Goal: Task Accomplishment & Management: Complete application form

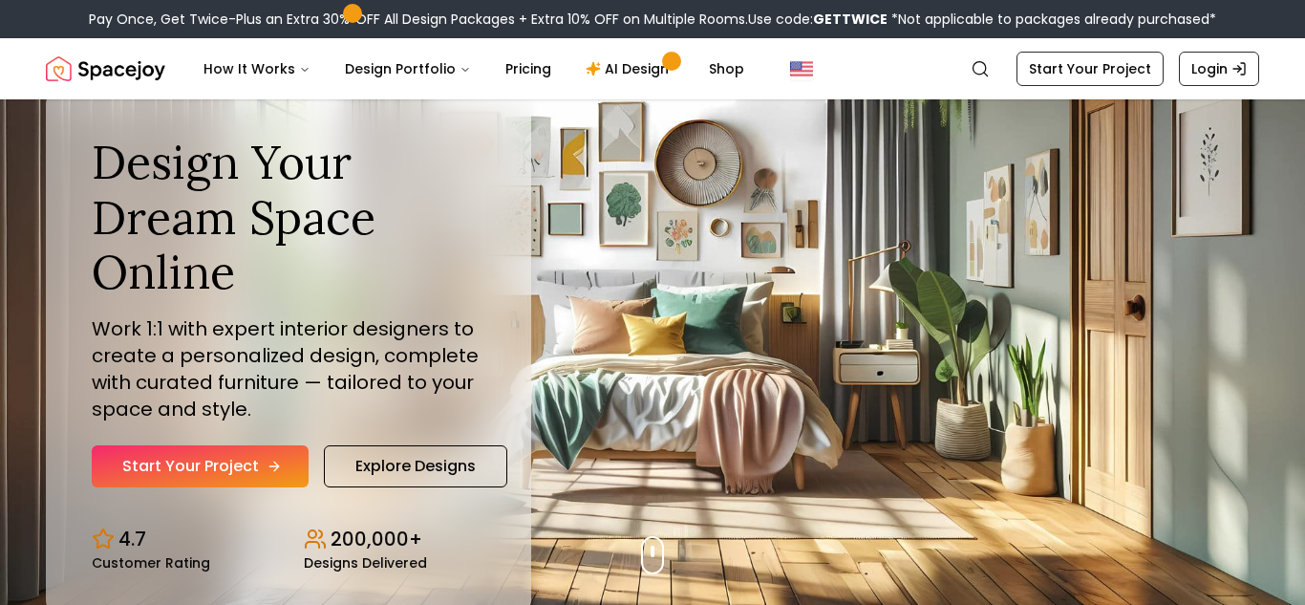
click at [242, 478] on link "Start Your Project" at bounding box center [200, 466] width 217 height 42
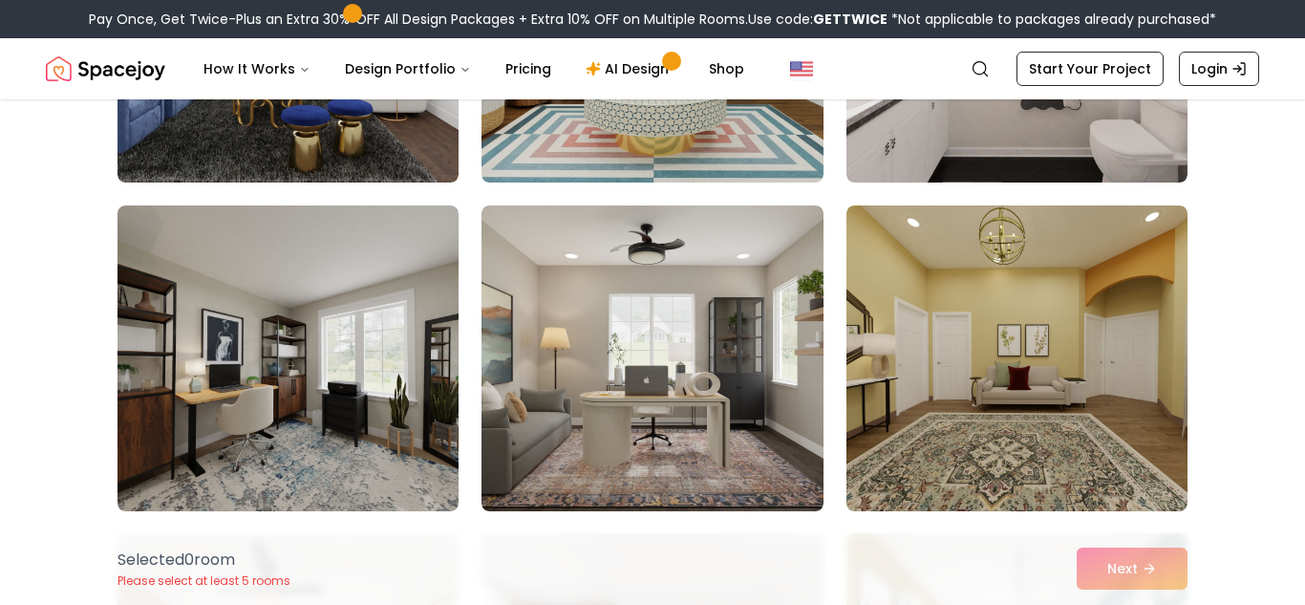
scroll to position [1045, 0]
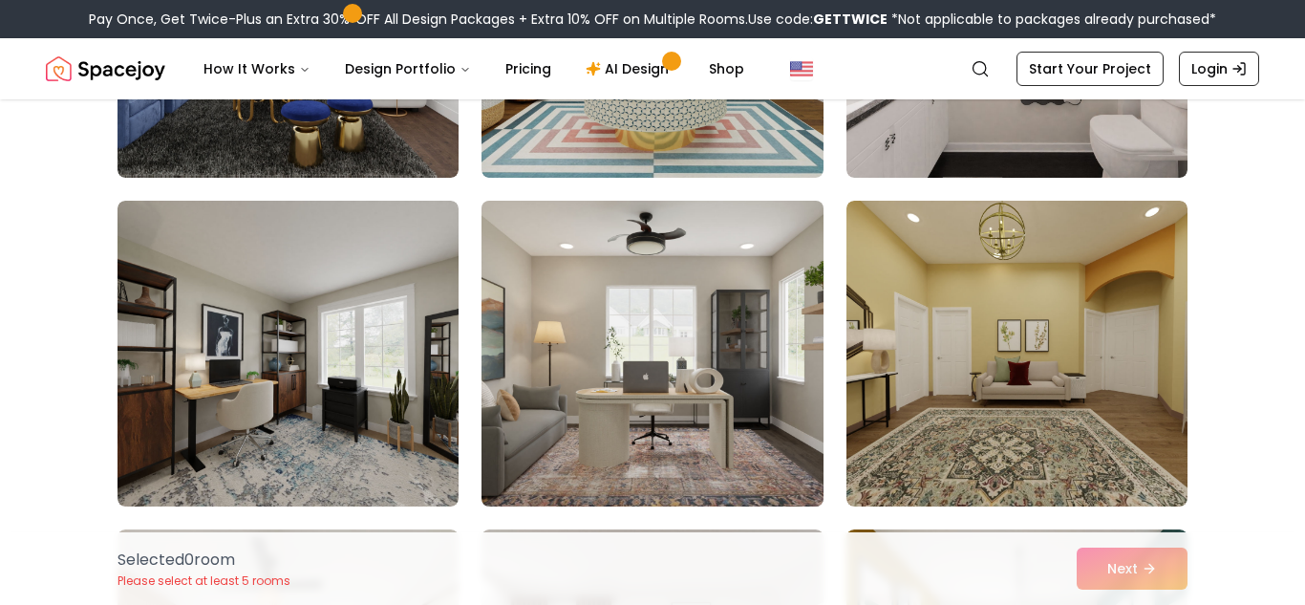
click at [751, 426] on img at bounding box center [652, 353] width 358 height 321
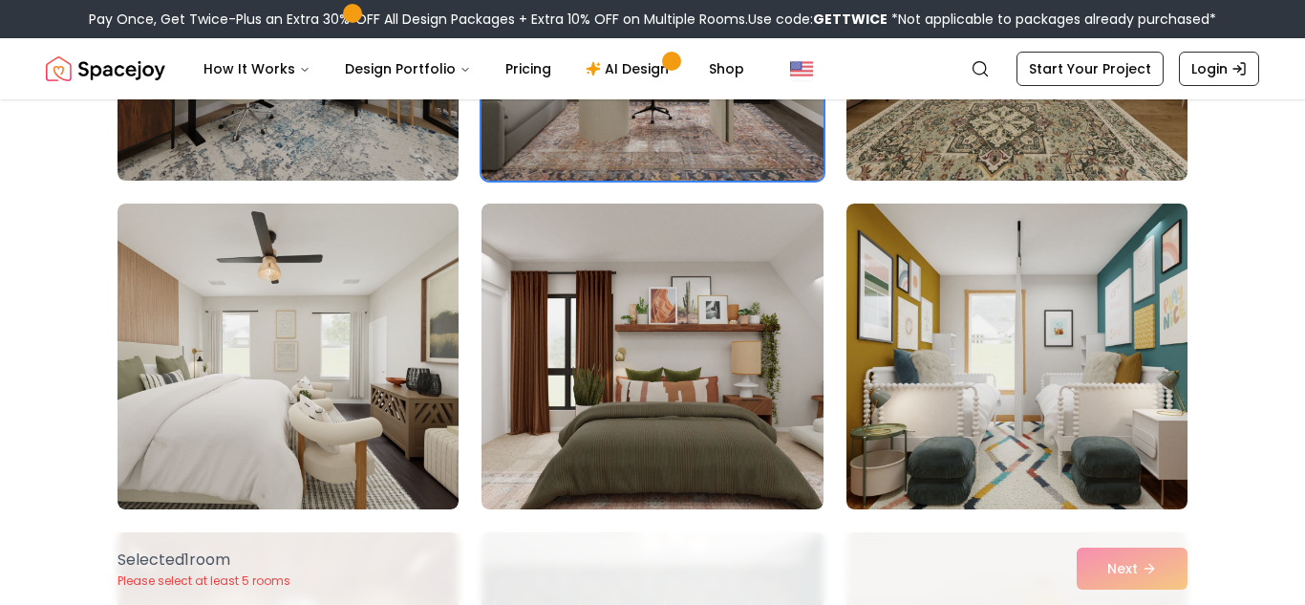
scroll to position [1372, 0]
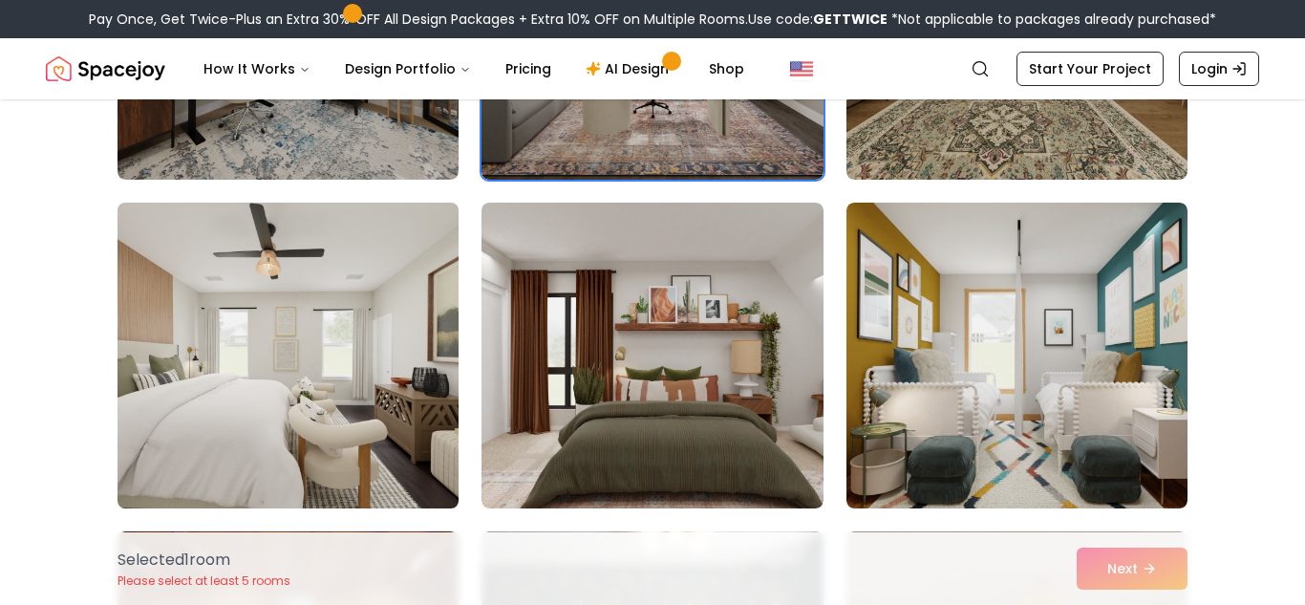
click at [385, 404] on img at bounding box center [288, 355] width 358 height 321
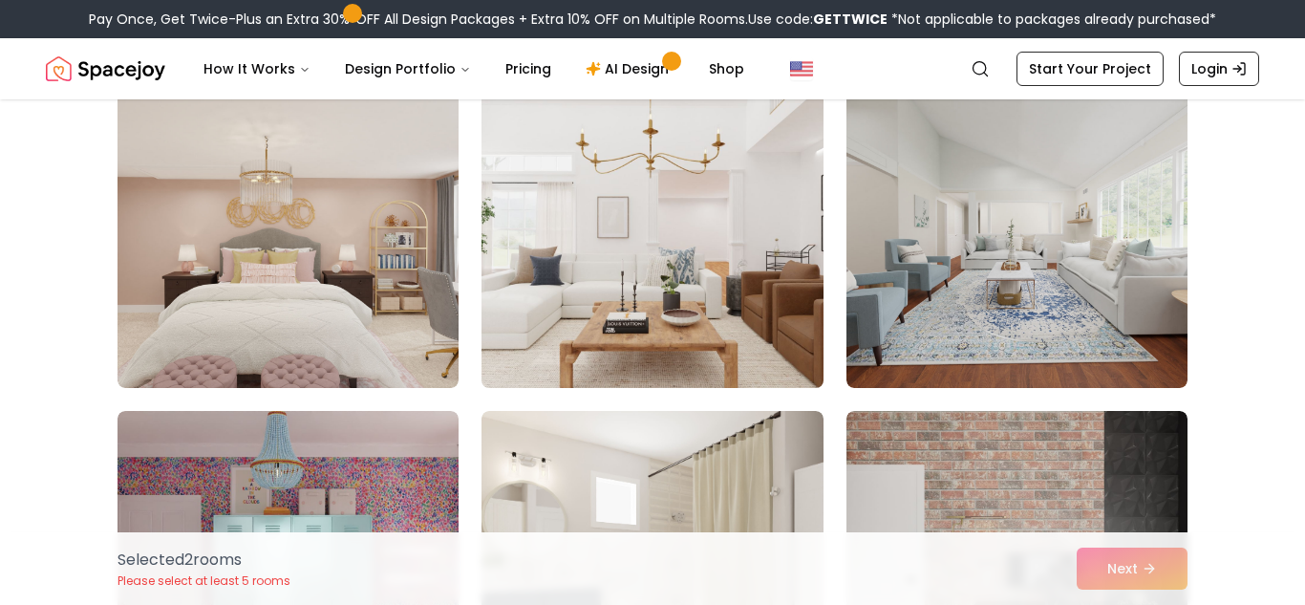
click at [697, 320] on img at bounding box center [652, 235] width 358 height 321
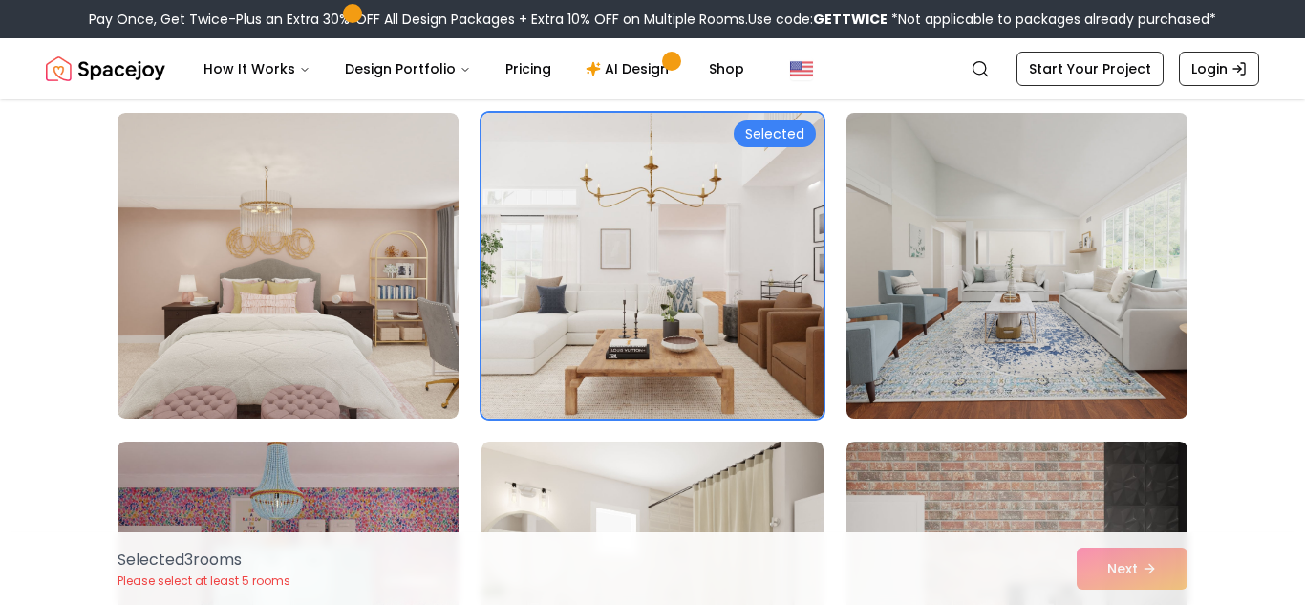
click at [1106, 296] on img at bounding box center [1017, 265] width 358 height 321
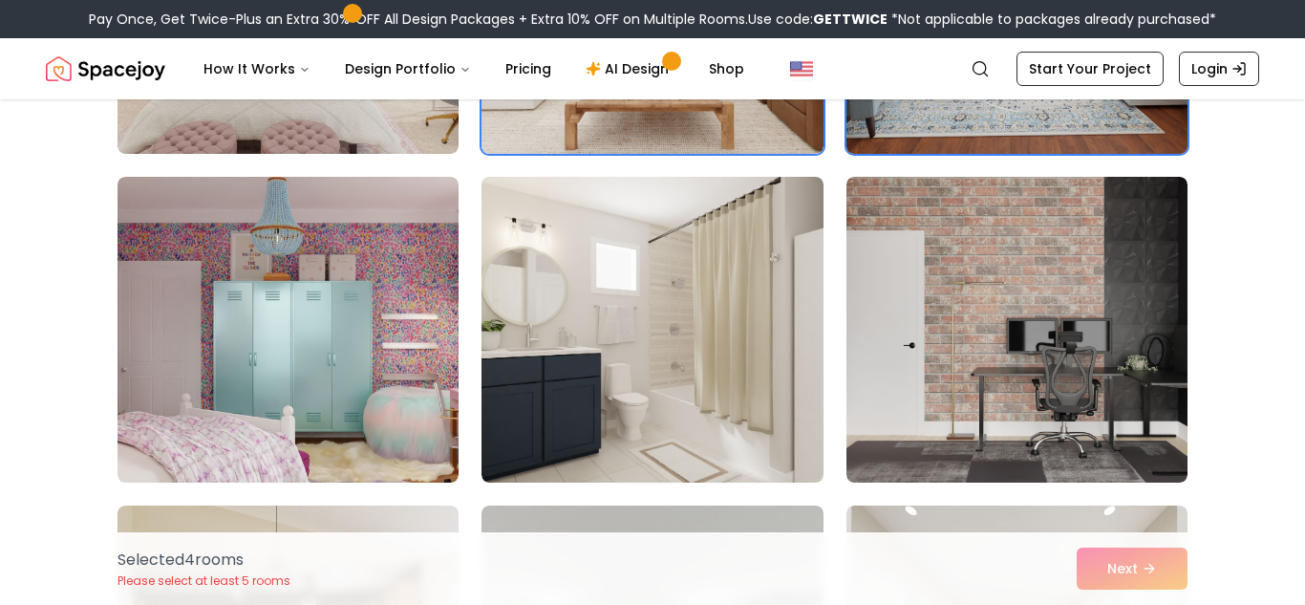
scroll to position [2726, 0]
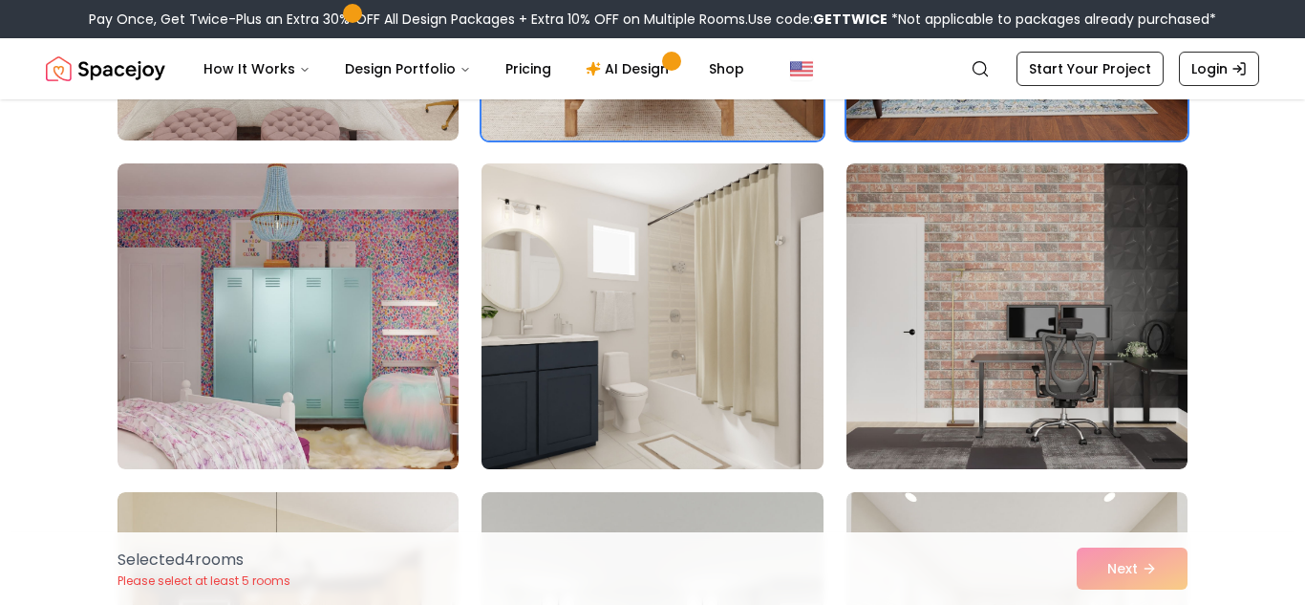
click at [727, 352] on img at bounding box center [652, 316] width 358 height 321
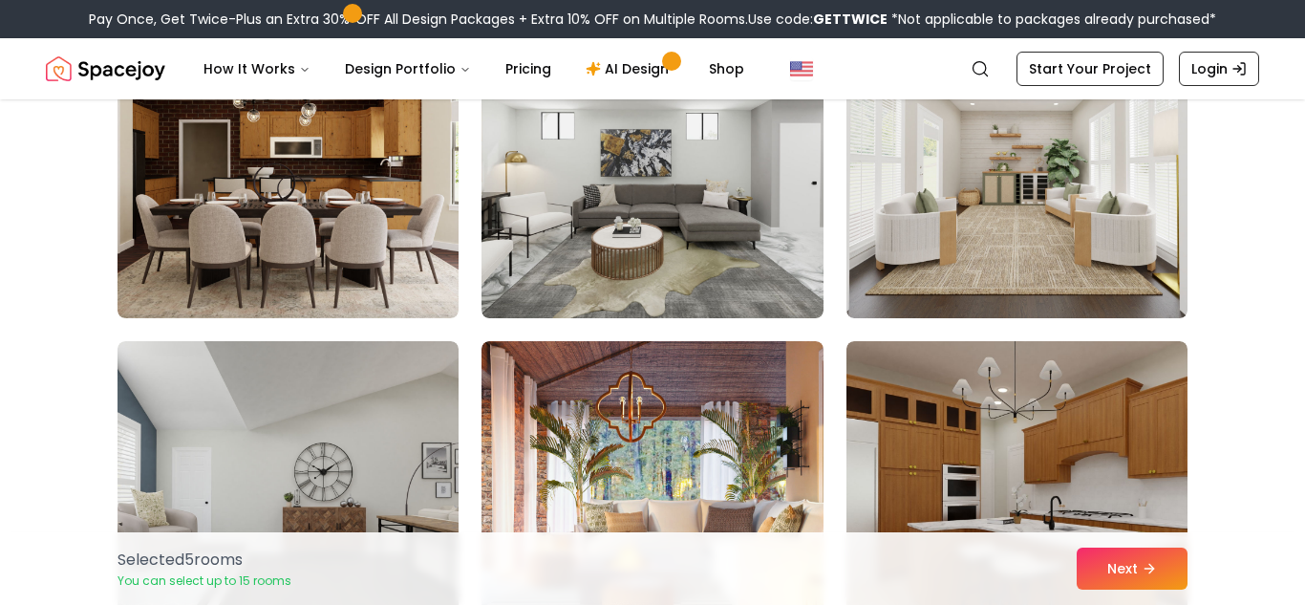
scroll to position [3207, 0]
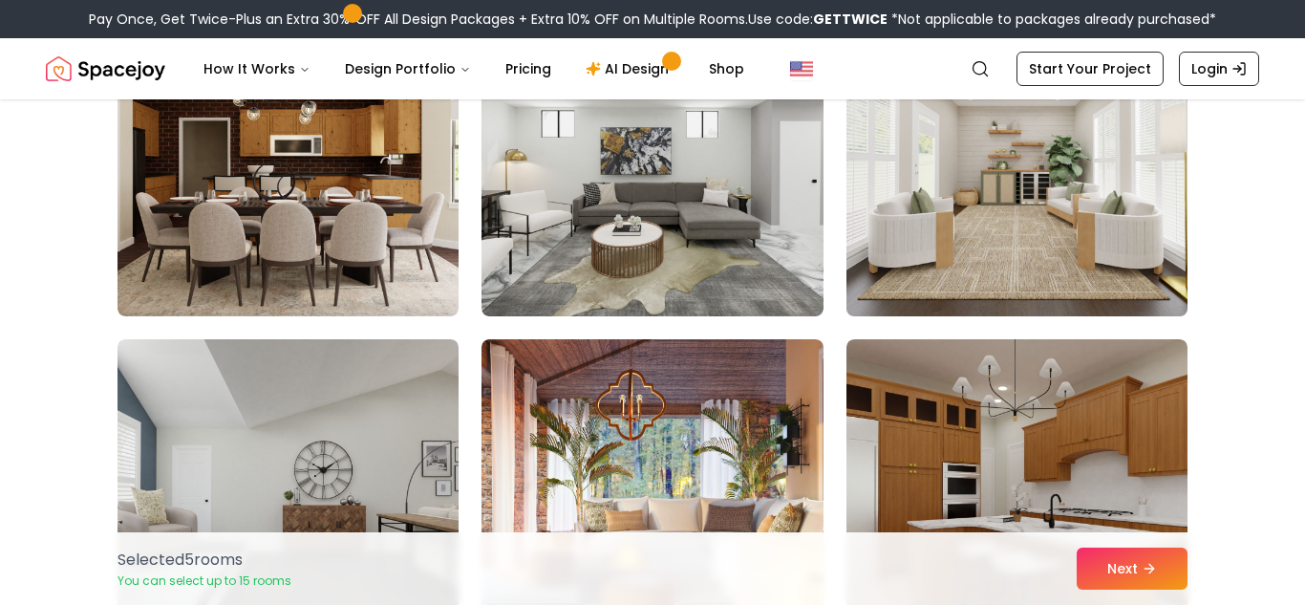
click at [1074, 200] on img at bounding box center [1017, 163] width 358 height 321
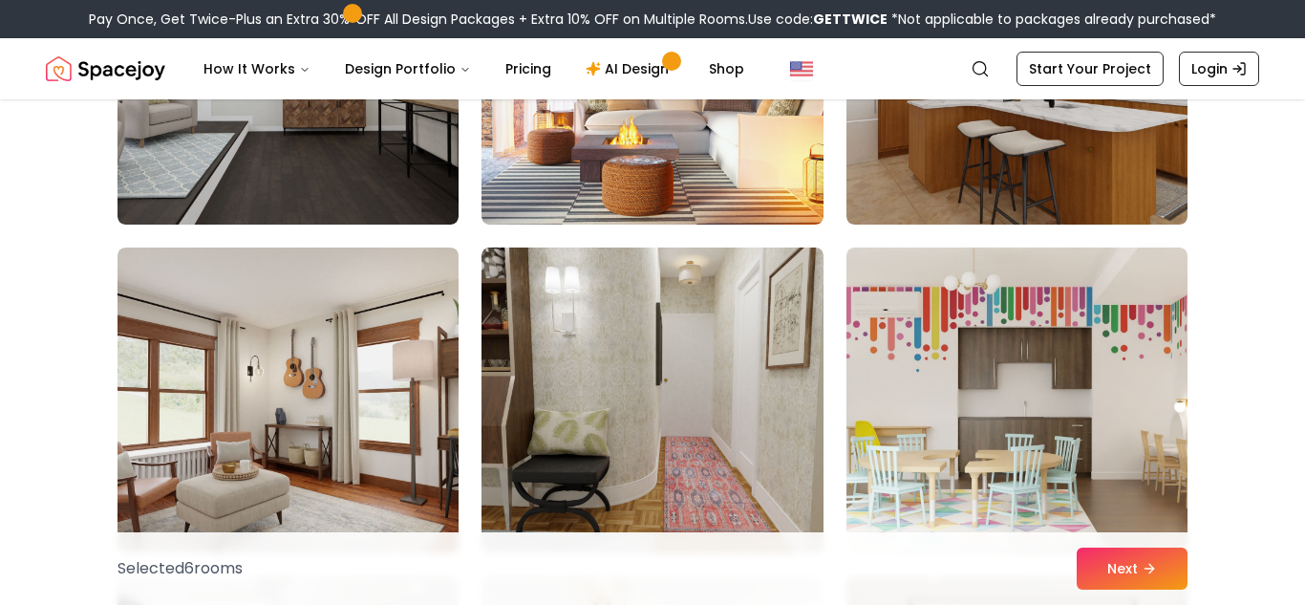
scroll to position [3634, 0]
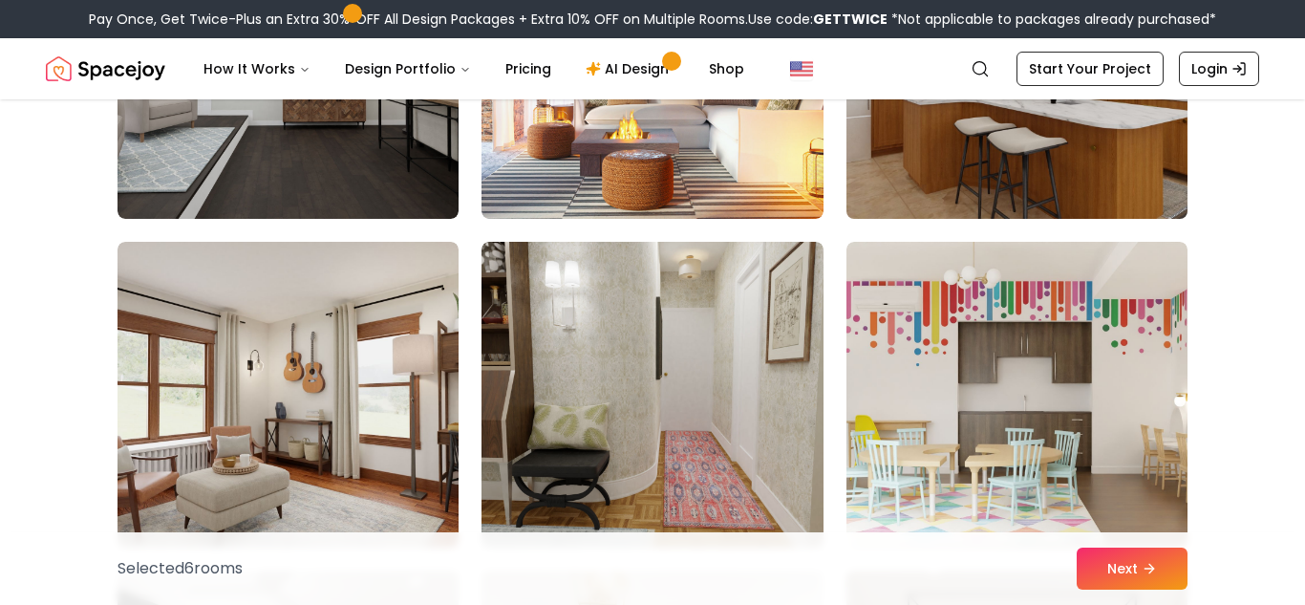
click at [1096, 147] on img at bounding box center [1017, 65] width 358 height 321
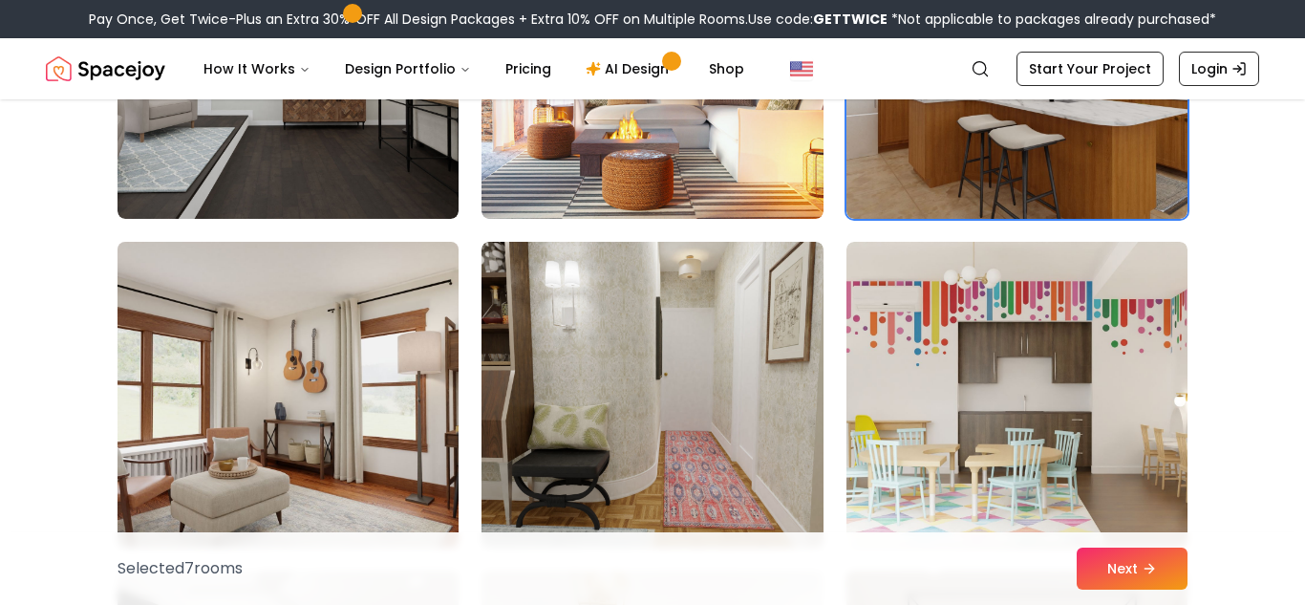
click at [401, 459] on img at bounding box center [288, 394] width 358 height 321
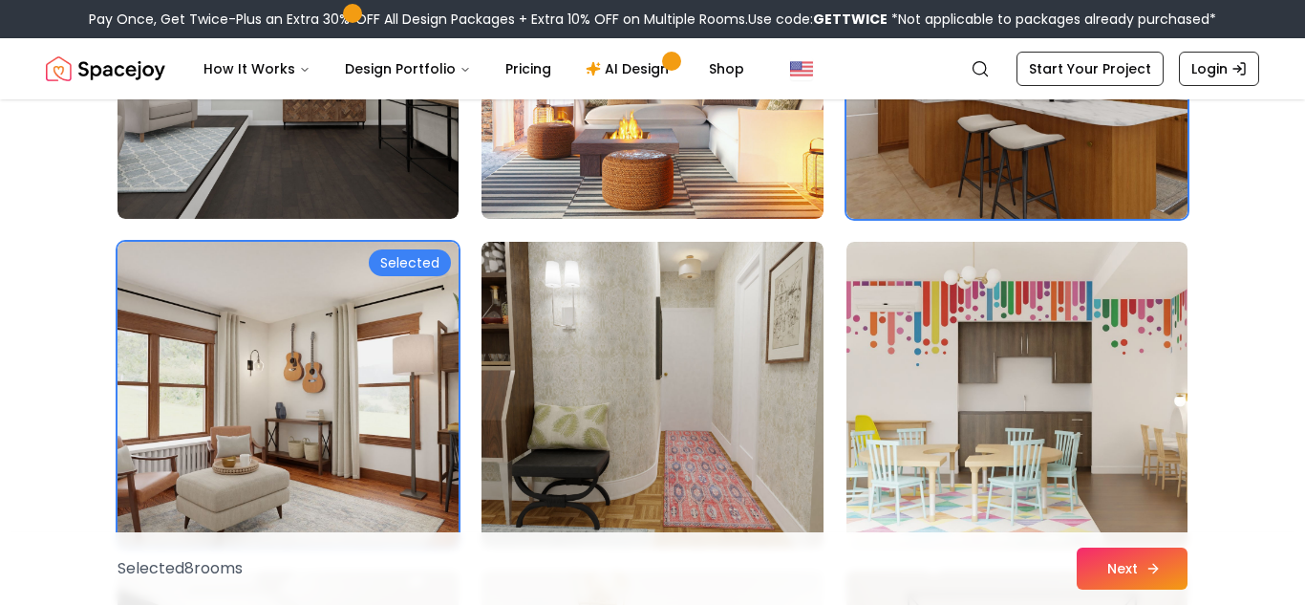
click at [1135, 585] on button "Next" at bounding box center [1132, 568] width 111 height 42
